Goal: Find specific page/section: Find specific page/section

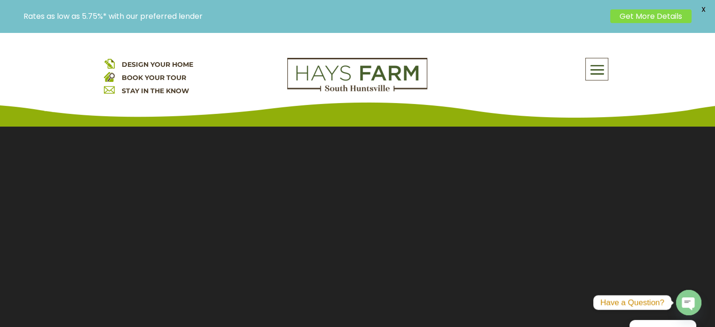
click at [595, 71] on span at bounding box center [597, 70] width 22 height 22
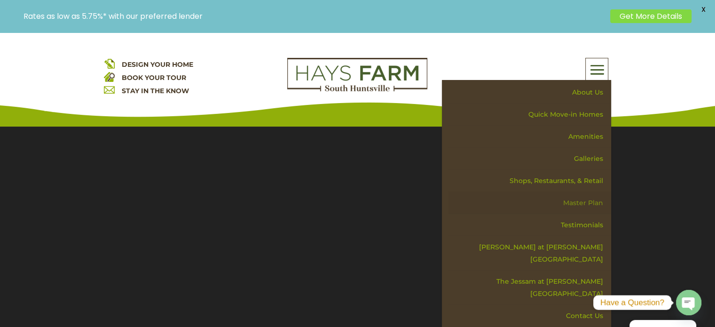
click at [582, 204] on link "Master Plan" at bounding box center [530, 203] width 163 height 22
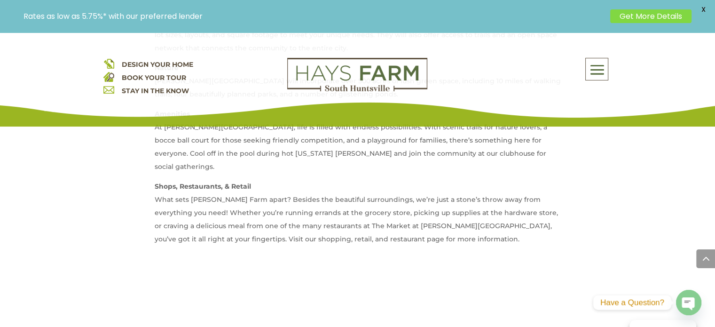
scroll to position [753, 0]
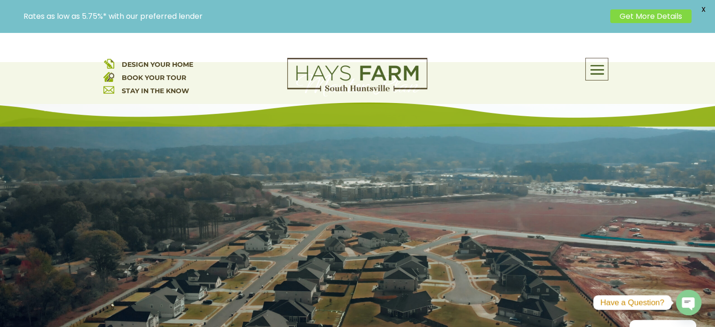
scroll to position [0, 0]
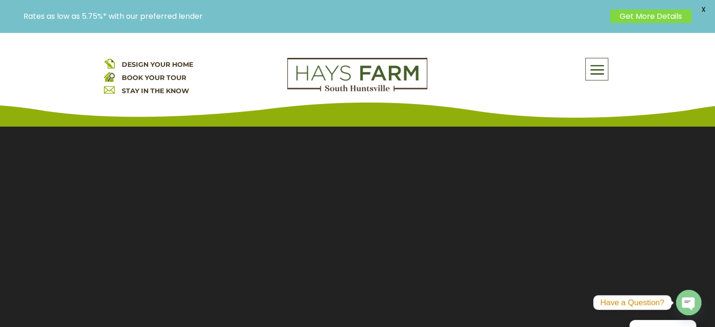
click at [147, 64] on span "DESIGN YOUR HOME" at bounding box center [157, 64] width 71 height 8
